Goal: Task Accomplishment & Management: Manage account settings

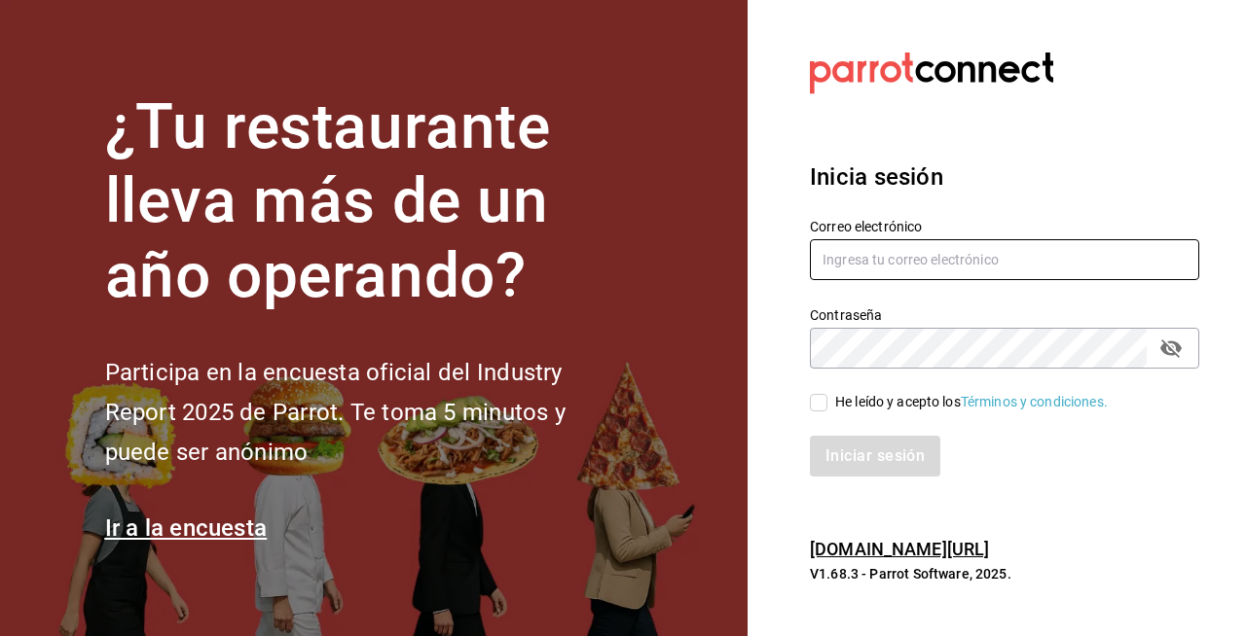
click at [875, 241] on input "text" at bounding box center [1004, 259] width 389 height 41
type input "[EMAIL_ADDRESS][DOMAIN_NAME]"
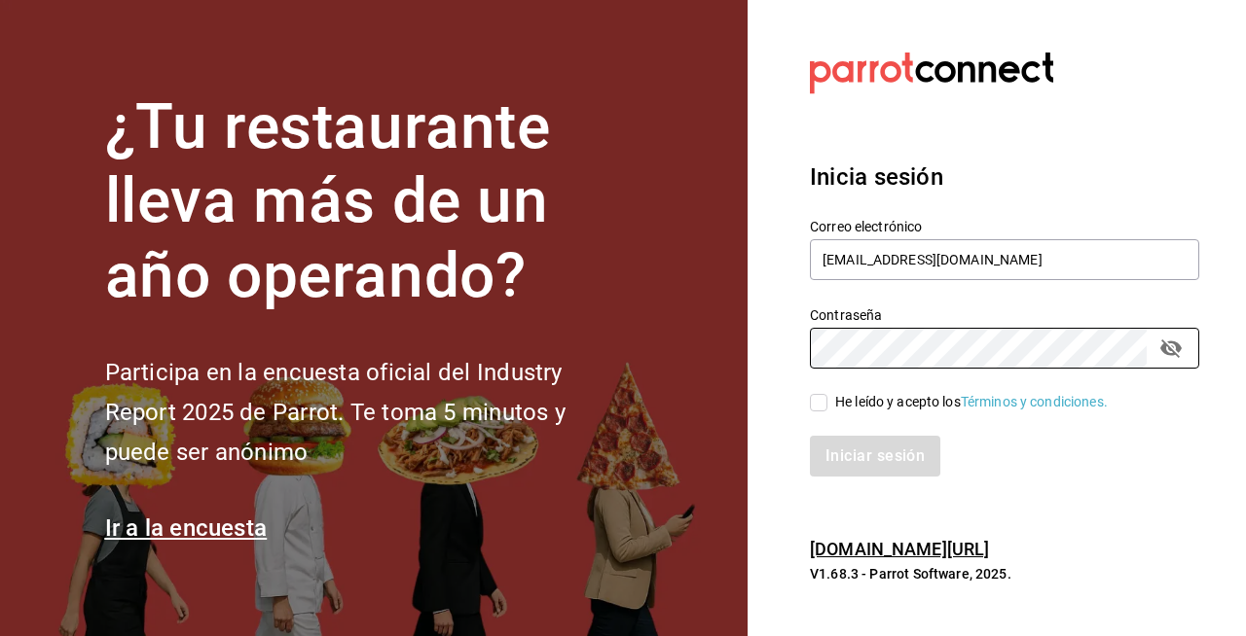
click at [816, 406] on input "He leído y acepto los Términos y condiciones." at bounding box center [819, 403] width 18 height 18
checkbox input "true"
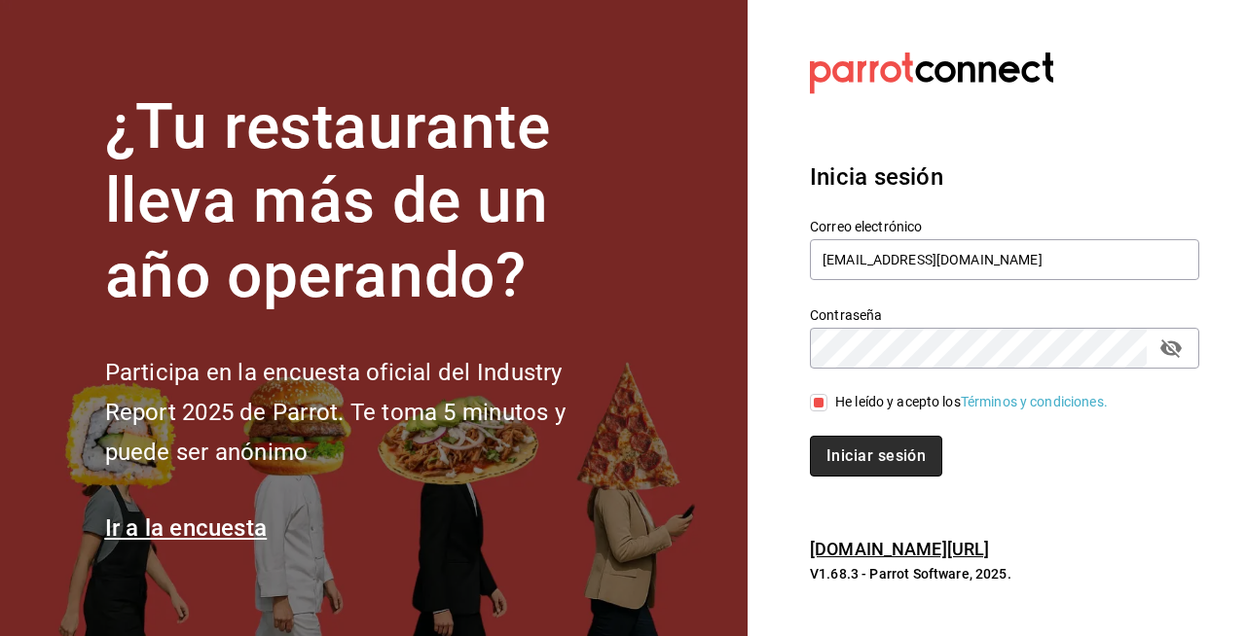
click at [851, 471] on button "Iniciar sesión" at bounding box center [876, 456] width 132 height 41
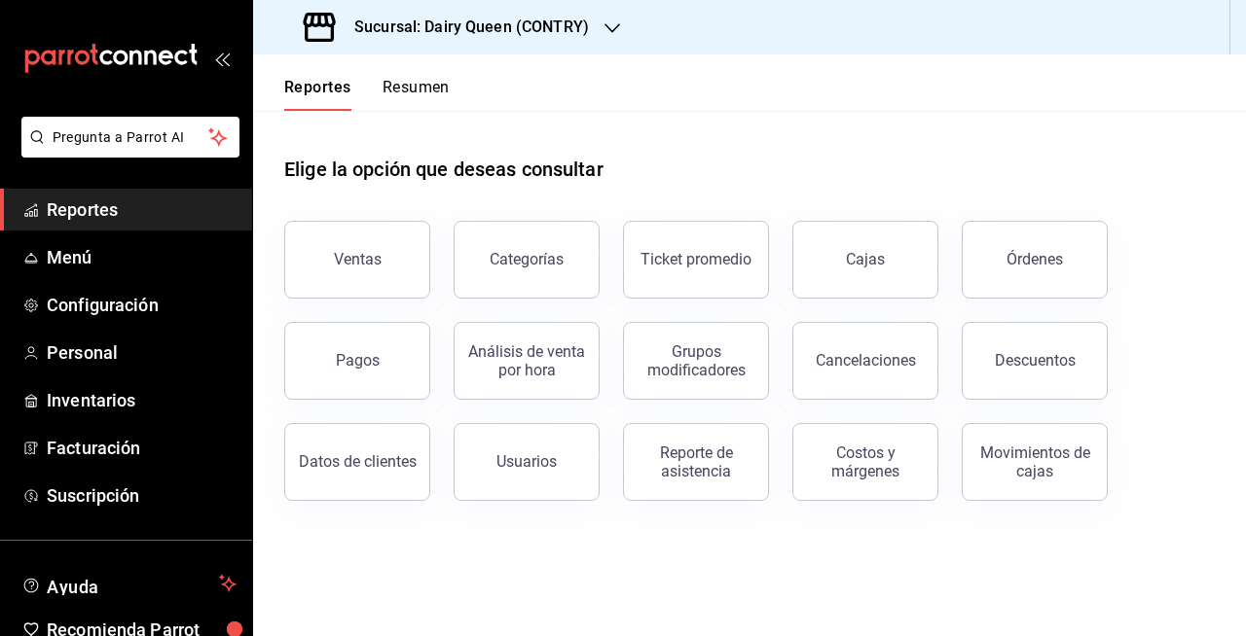
click at [975, 551] on main "Elige la opción que deseas consultar Ventas Categorías Ticket promedio Cajas Ór…" at bounding box center [749, 374] width 993 height 526
click at [130, 311] on span "Configuración" at bounding box center [142, 305] width 190 height 26
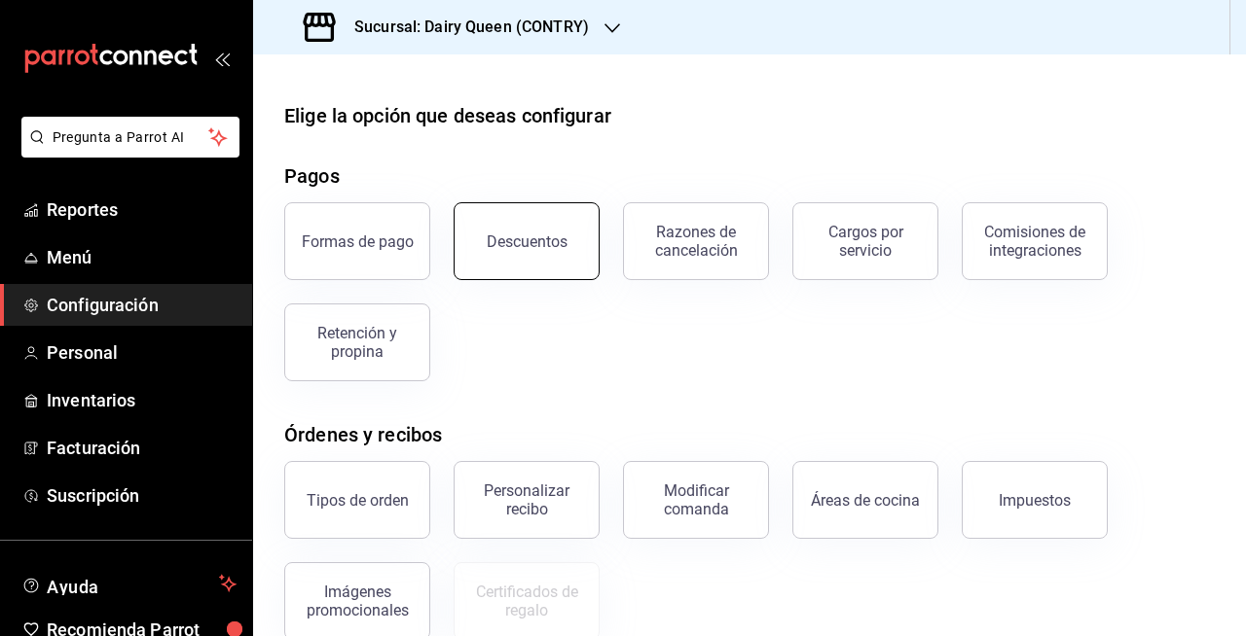
click at [558, 241] on div "Descuentos" at bounding box center [527, 242] width 81 height 18
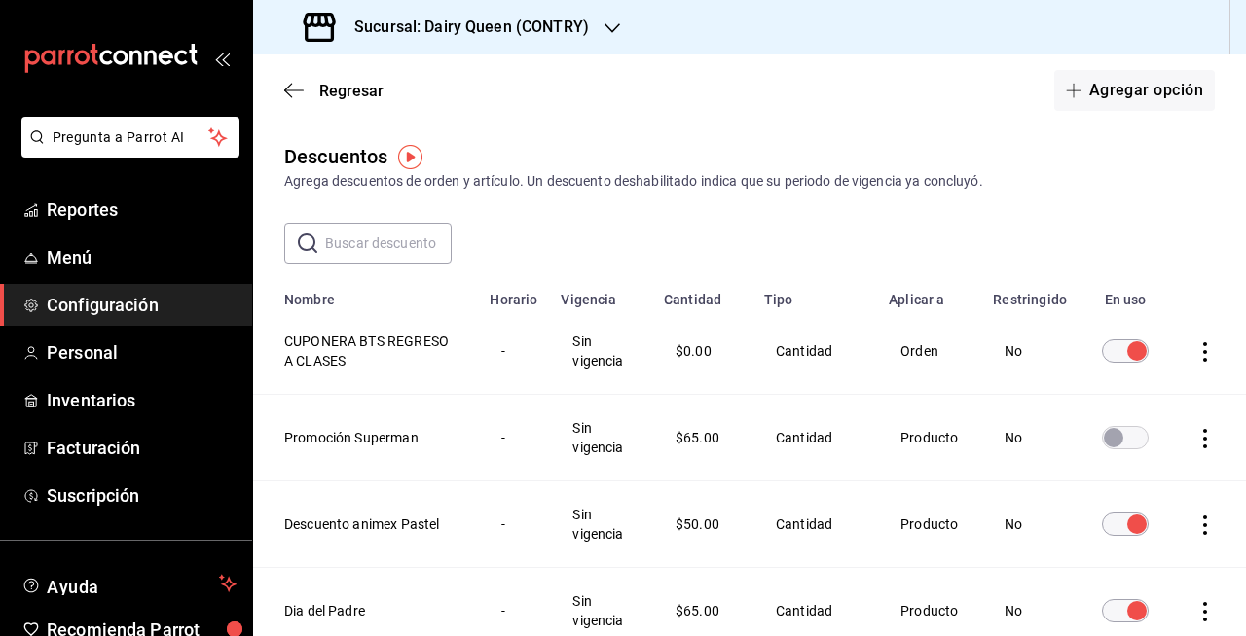
click at [533, 31] on h3 "Sucursal: Dairy Queen (CONTRY)" at bounding box center [464, 27] width 250 height 23
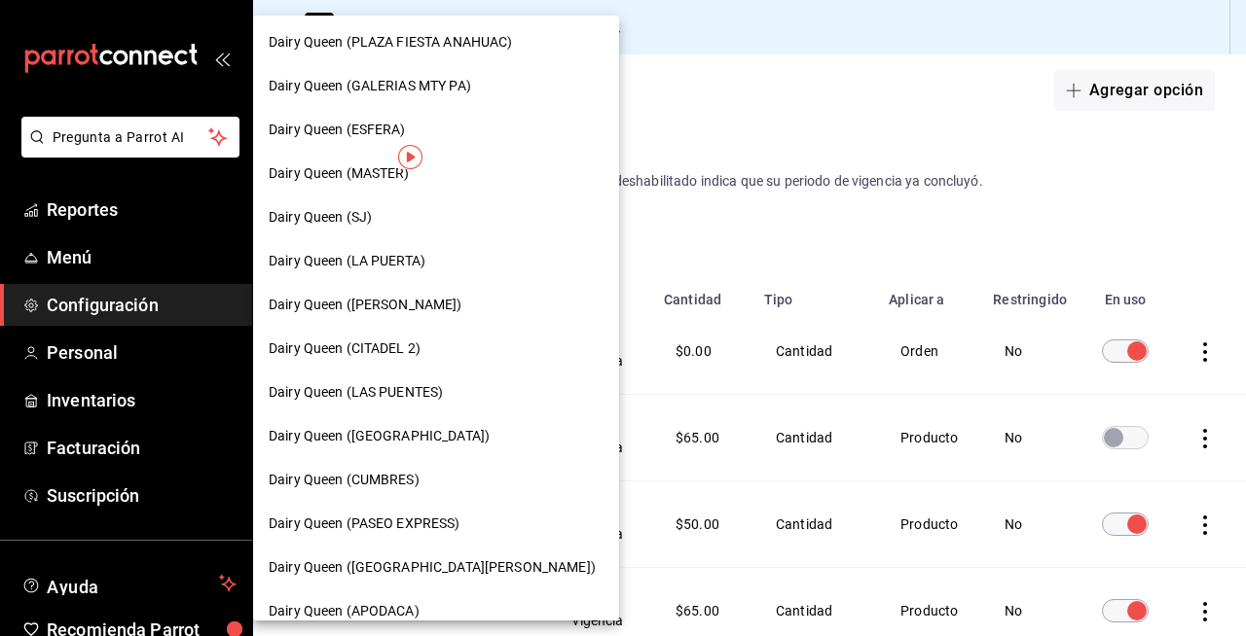
scroll to position [385, 0]
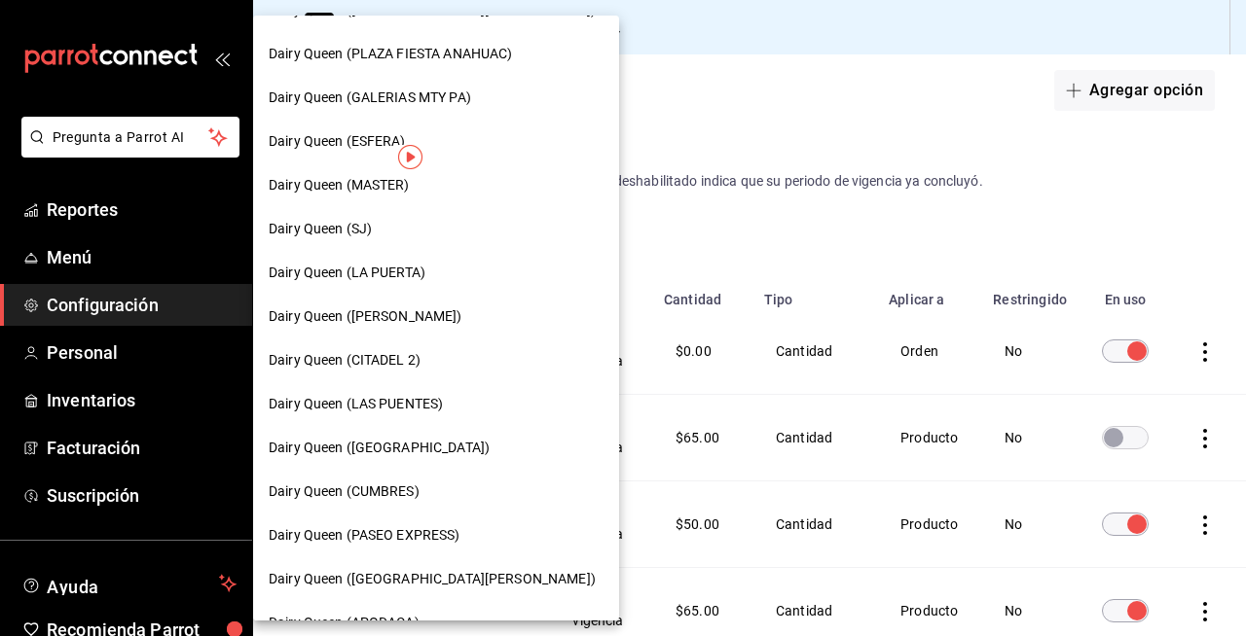
click at [440, 315] on span "Dairy Queen (Citadina Escobedo)" at bounding box center [366, 317] width 194 height 20
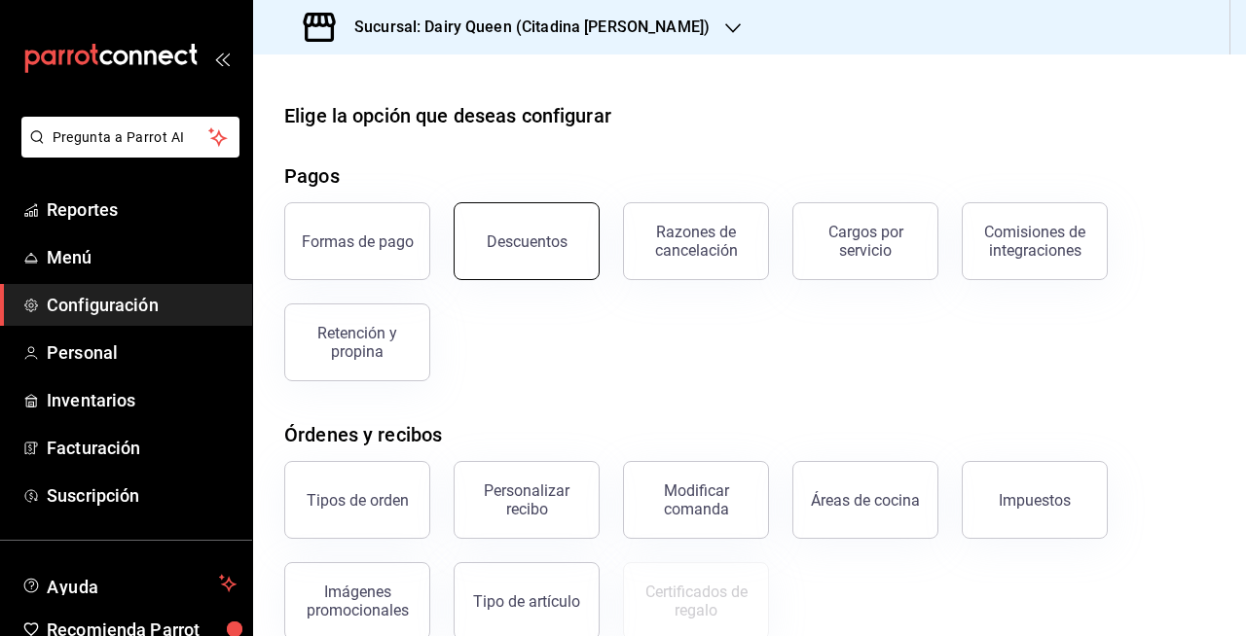
click at [542, 269] on button "Descuentos" at bounding box center [527, 241] width 146 height 78
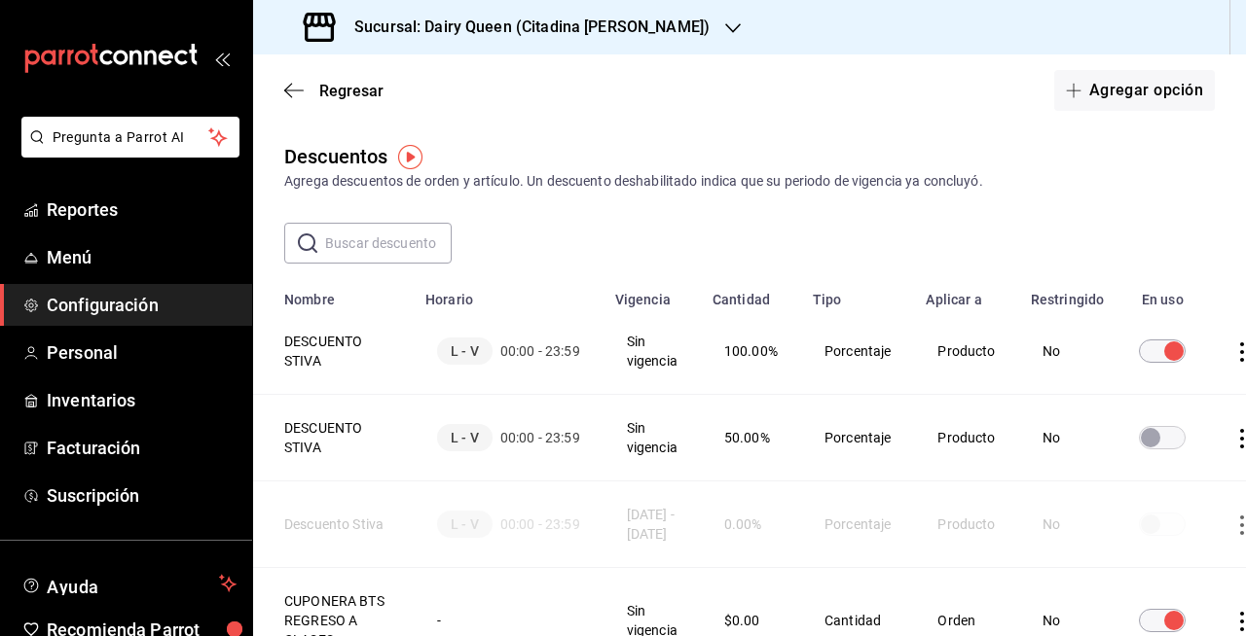
click at [1167, 345] on input "discountsTable" at bounding box center [1174, 351] width 70 height 23
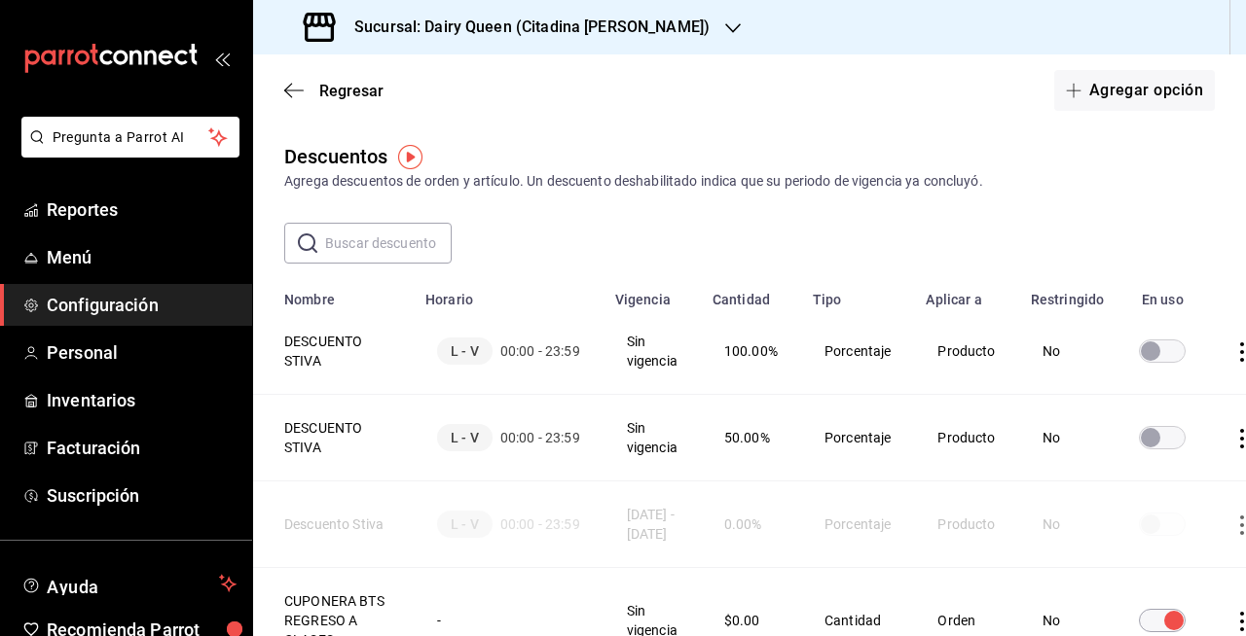
click at [576, 17] on h3 "Sucursal: Dairy Queen (Citadina Escobedo)" at bounding box center [524, 27] width 371 height 23
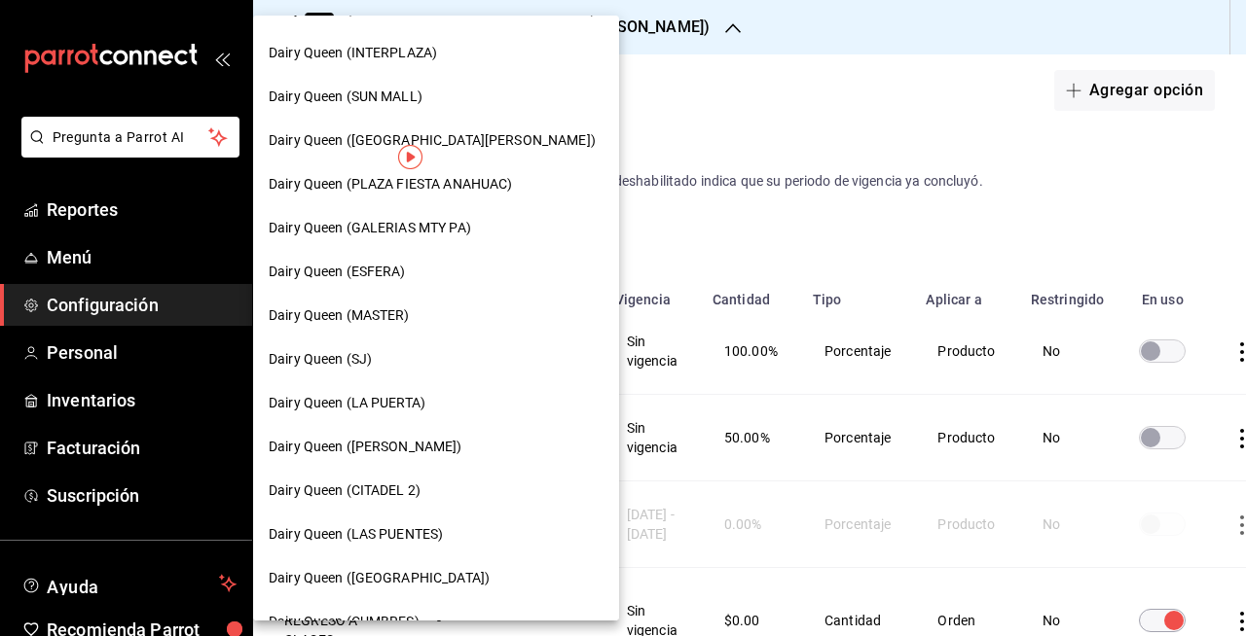
scroll to position [318, 0]
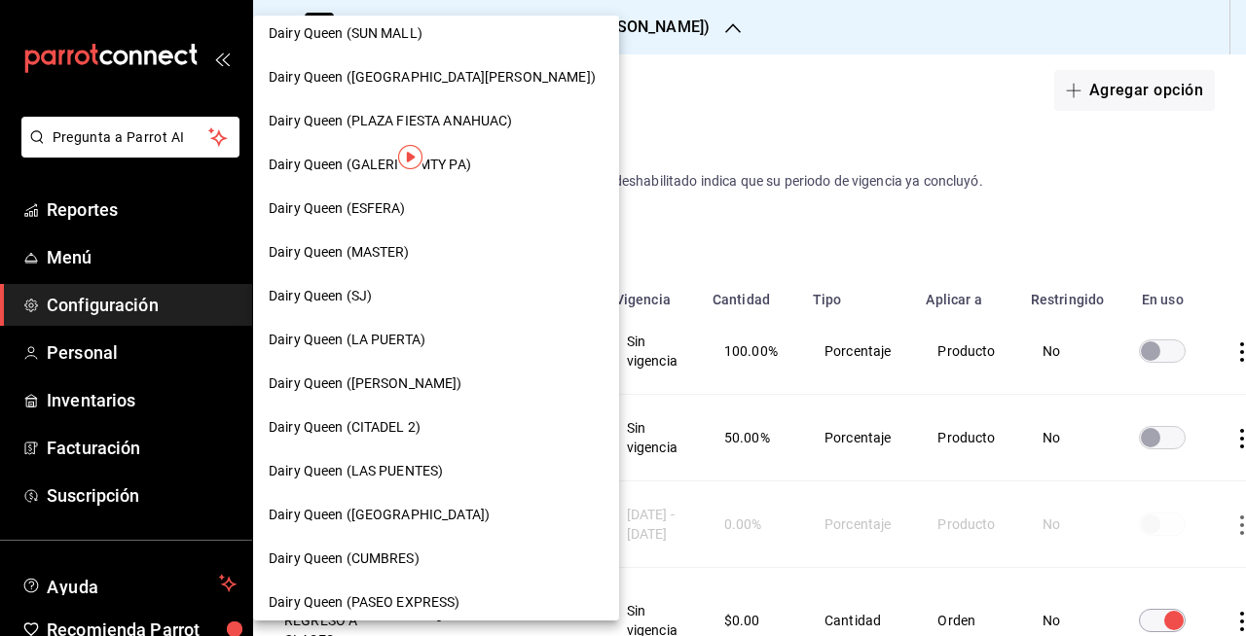
click at [459, 426] on div "Dairy Queen (CITADEL 2)" at bounding box center [436, 428] width 335 height 20
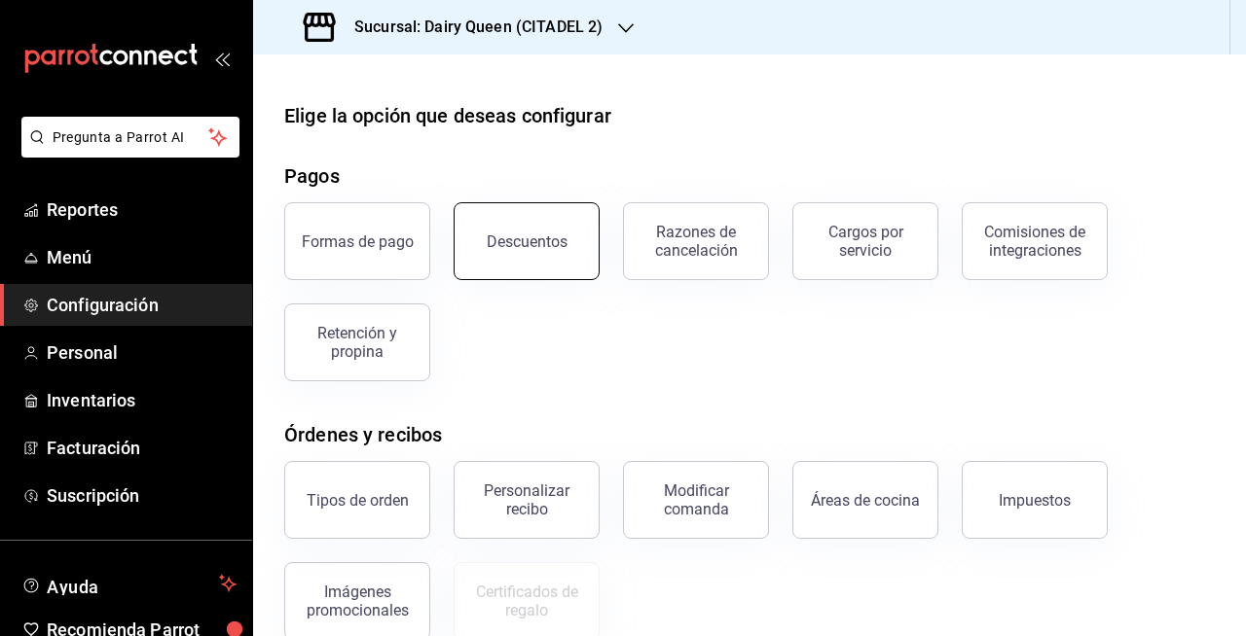
click at [523, 233] on div "Descuentos" at bounding box center [527, 242] width 81 height 18
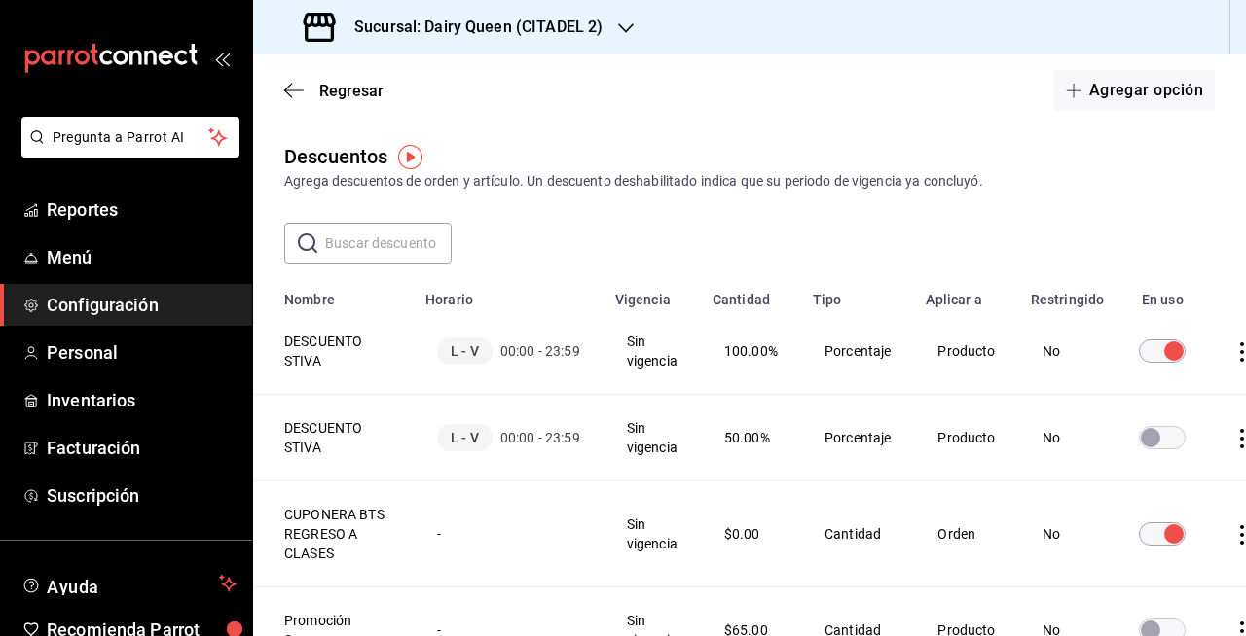
click at [1143, 345] on input "discountsTable" at bounding box center [1174, 351] width 70 height 23
click at [289, 82] on icon "button" at bounding box center [293, 91] width 19 height 18
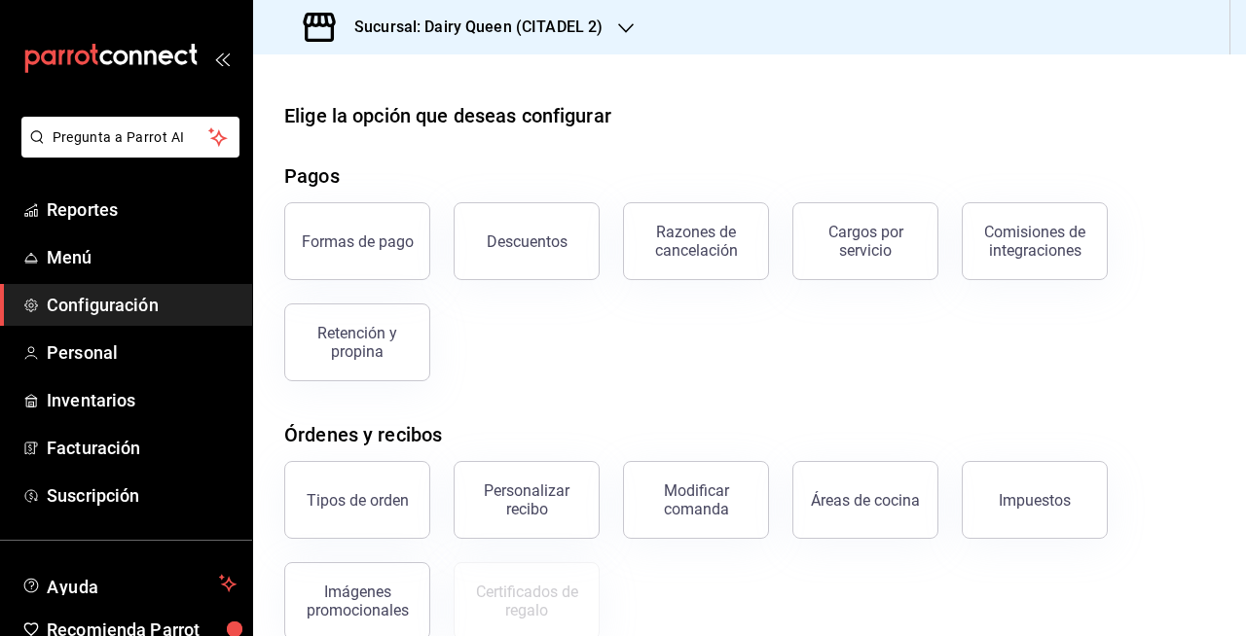
click at [169, 316] on span "Configuración" at bounding box center [142, 305] width 190 height 26
click at [133, 250] on span "Menú" at bounding box center [142, 257] width 190 height 26
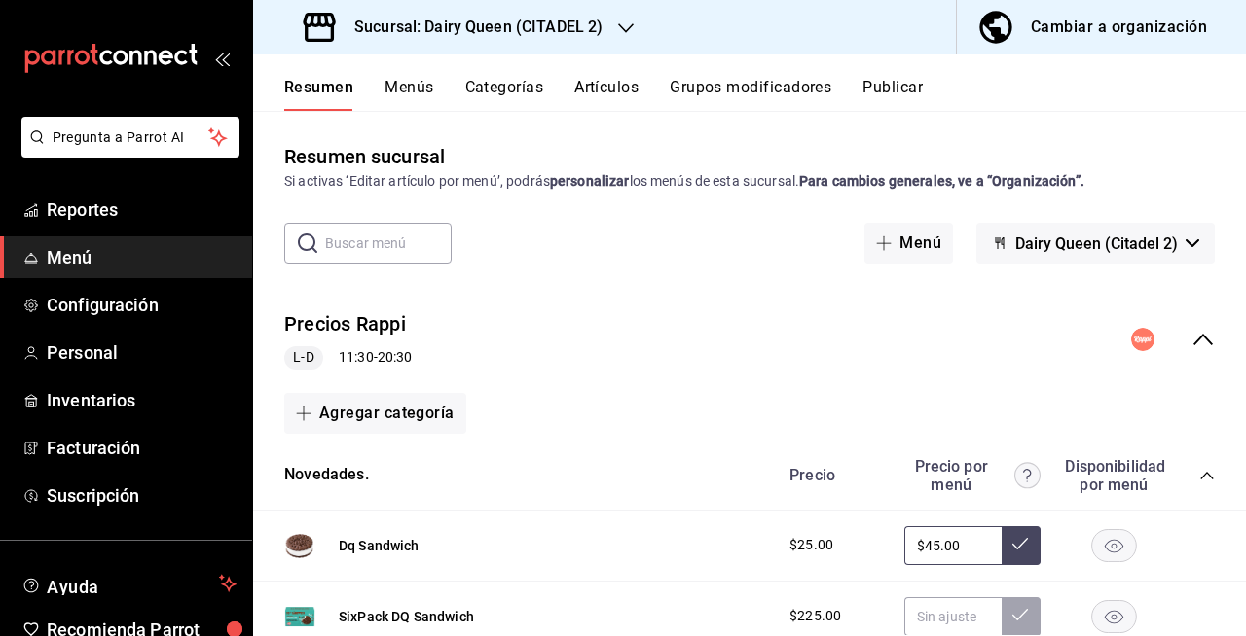
click at [1191, 344] on icon "collapse-menu-row" at bounding box center [1202, 339] width 23 height 23
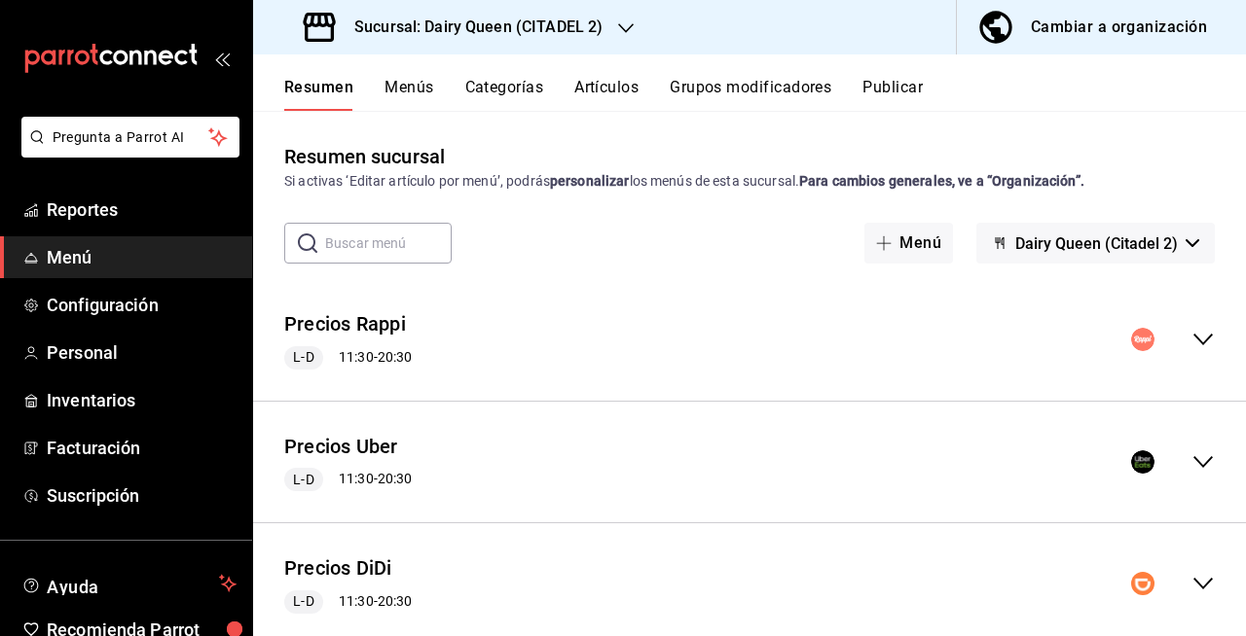
click at [1193, 344] on icon "collapse-menu-row" at bounding box center [1202, 340] width 19 height 12
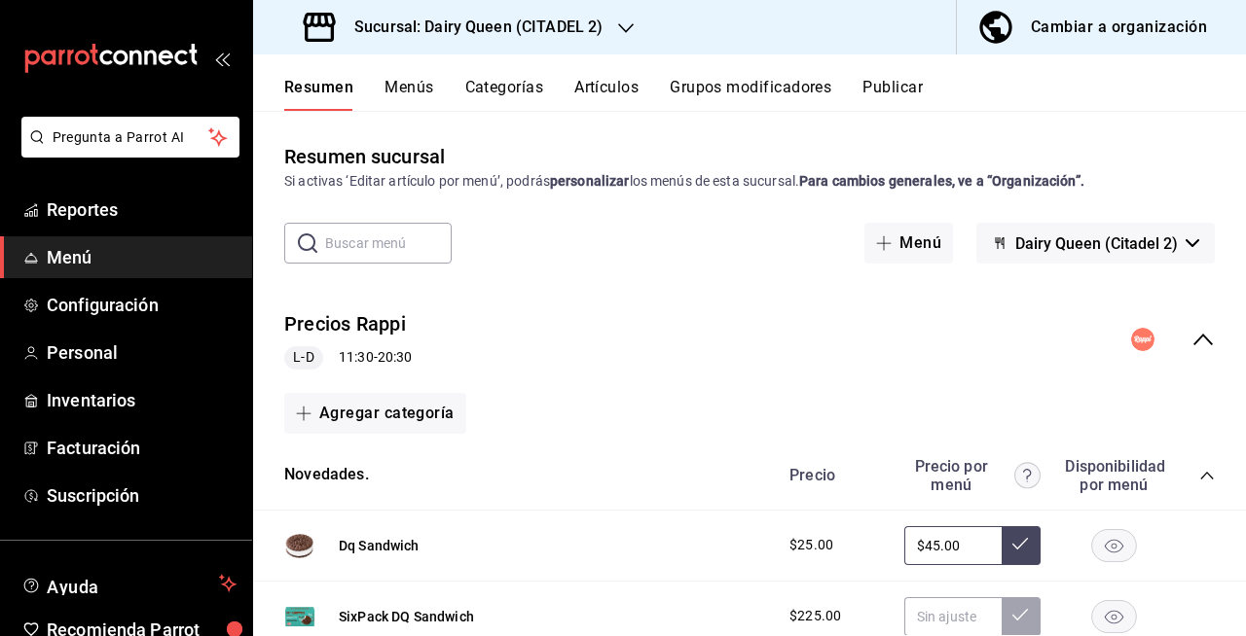
click at [1191, 344] on icon "collapse-menu-row" at bounding box center [1202, 339] width 23 height 23
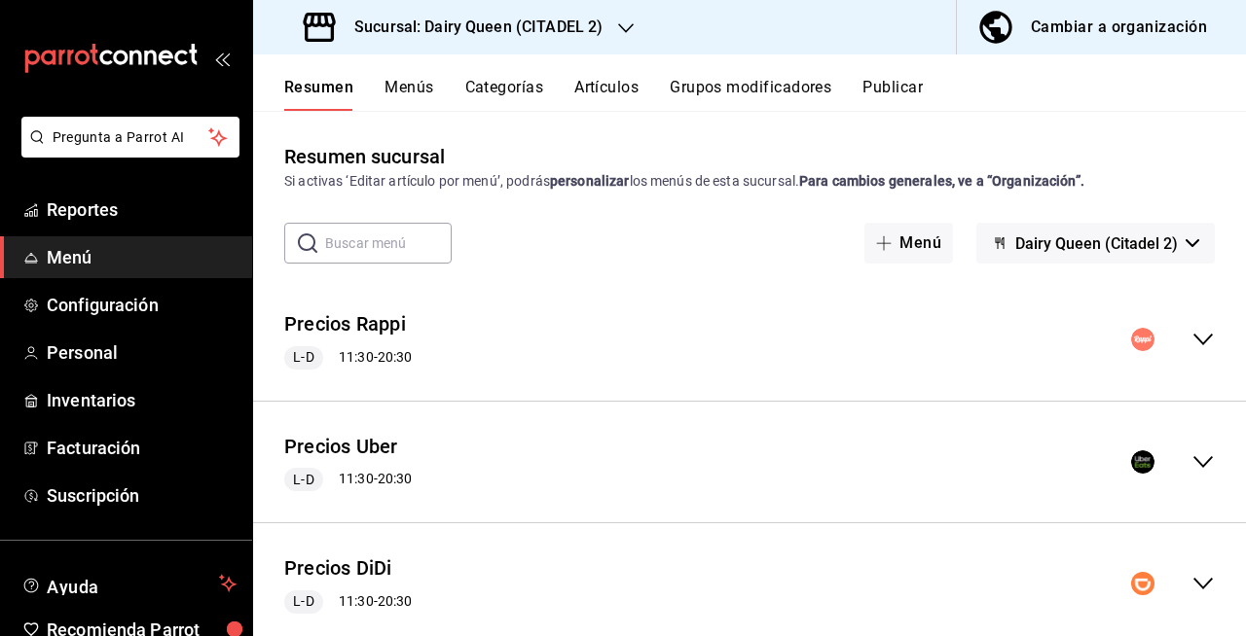
click at [1193, 344] on icon "collapse-menu-row" at bounding box center [1202, 340] width 19 height 12
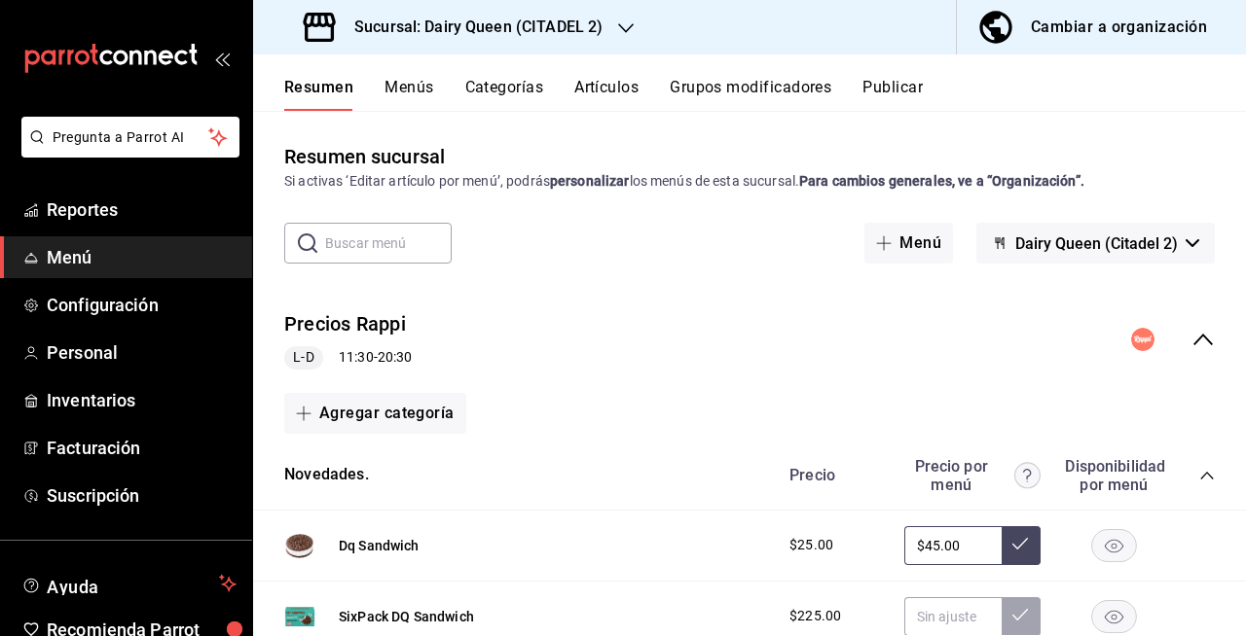
click at [1191, 344] on icon "collapse-menu-row" at bounding box center [1202, 339] width 23 height 23
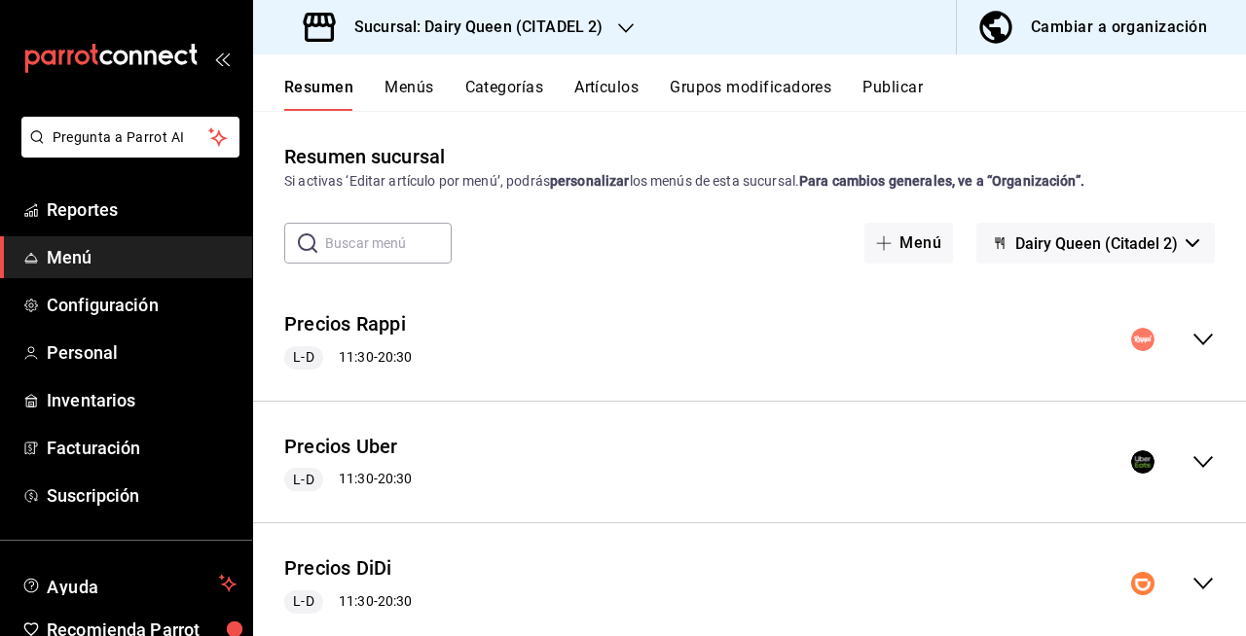
click at [1193, 344] on icon "collapse-menu-row" at bounding box center [1202, 340] width 19 height 12
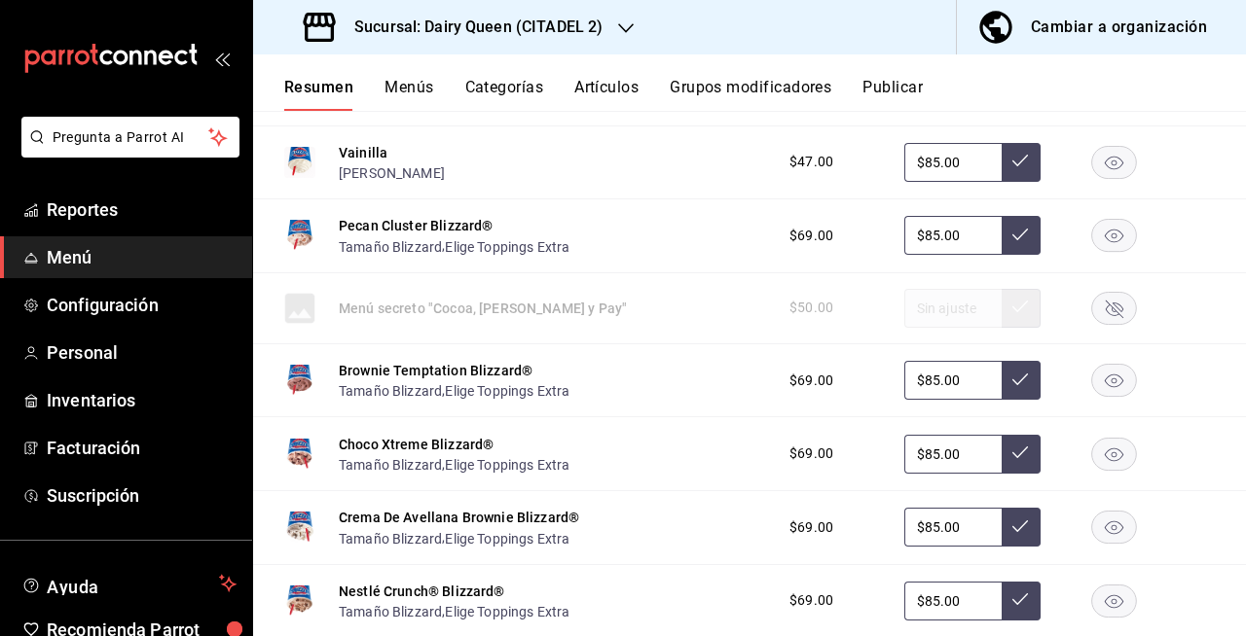
scroll to position [901, 0]
